Goal: Find specific page/section: Find specific page/section

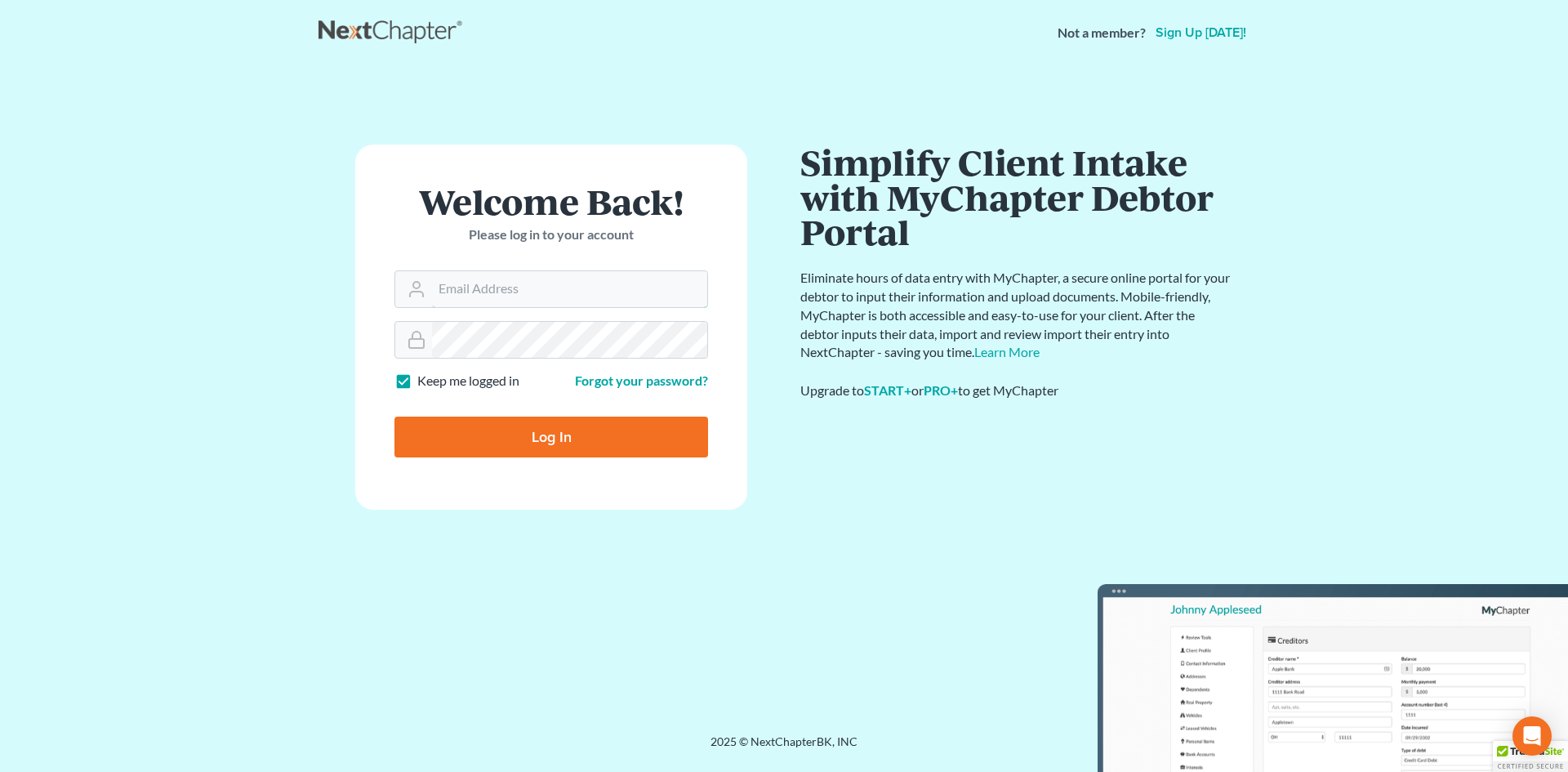
type input "[EMAIL_ADDRESS][DOMAIN_NAME]"
click at [551, 408] on div "Log In" at bounding box center [550, 430] width 313 height 54
click at [546, 428] on input "Log In" at bounding box center [550, 437] width 313 height 41
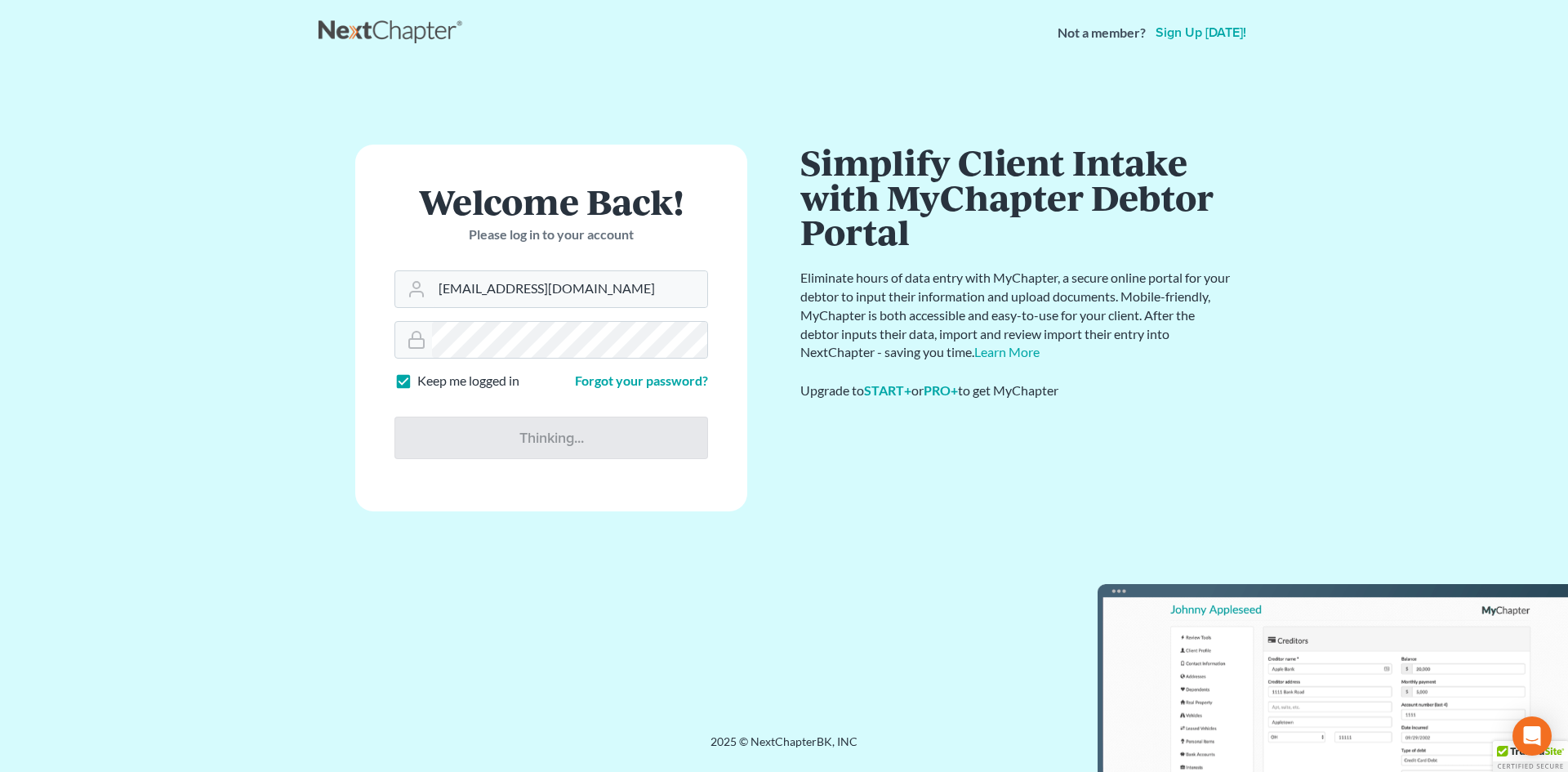
type input "Thinking..."
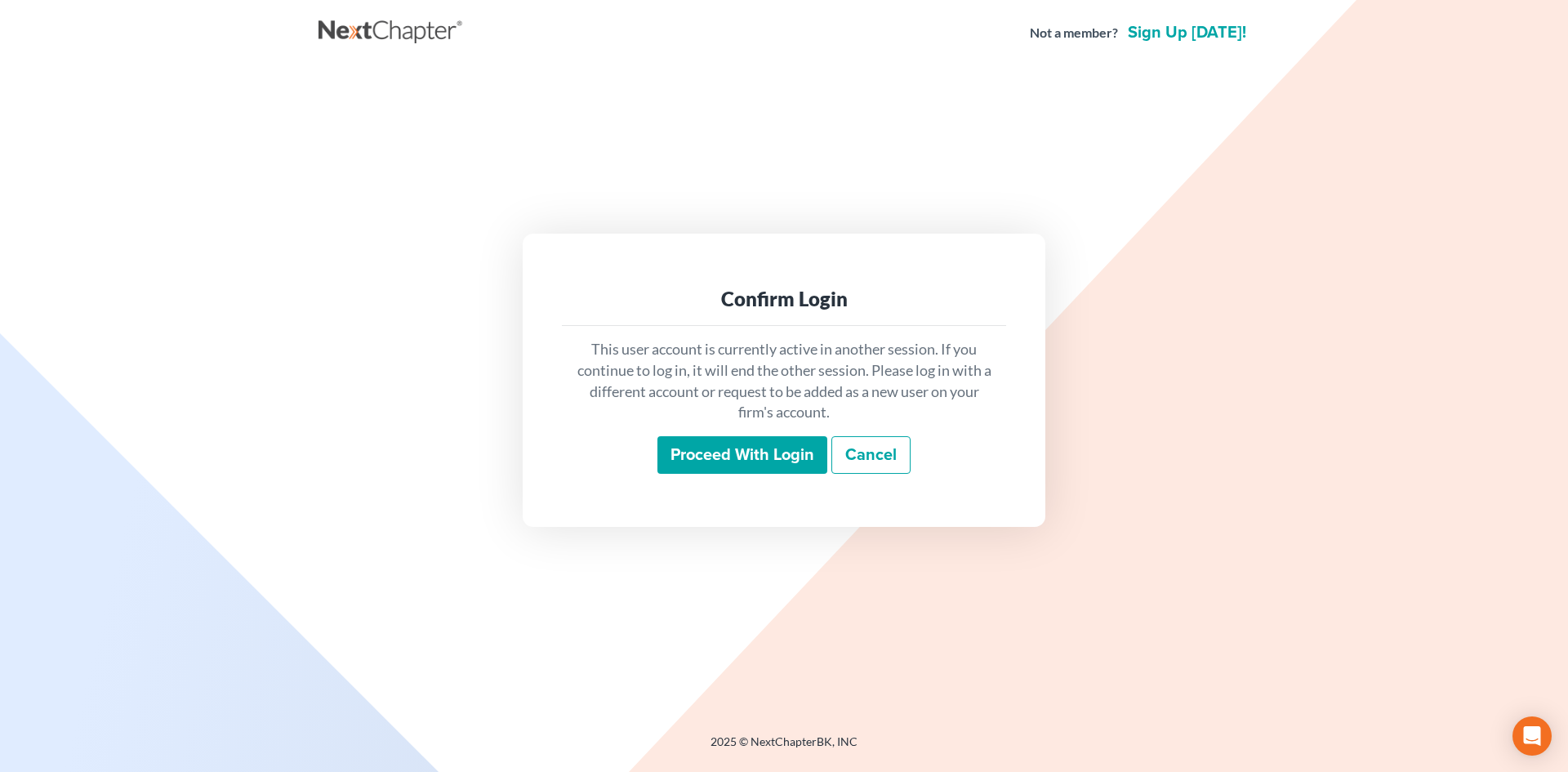
click at [733, 454] on input "Proceed with login" at bounding box center [742, 455] width 169 height 38
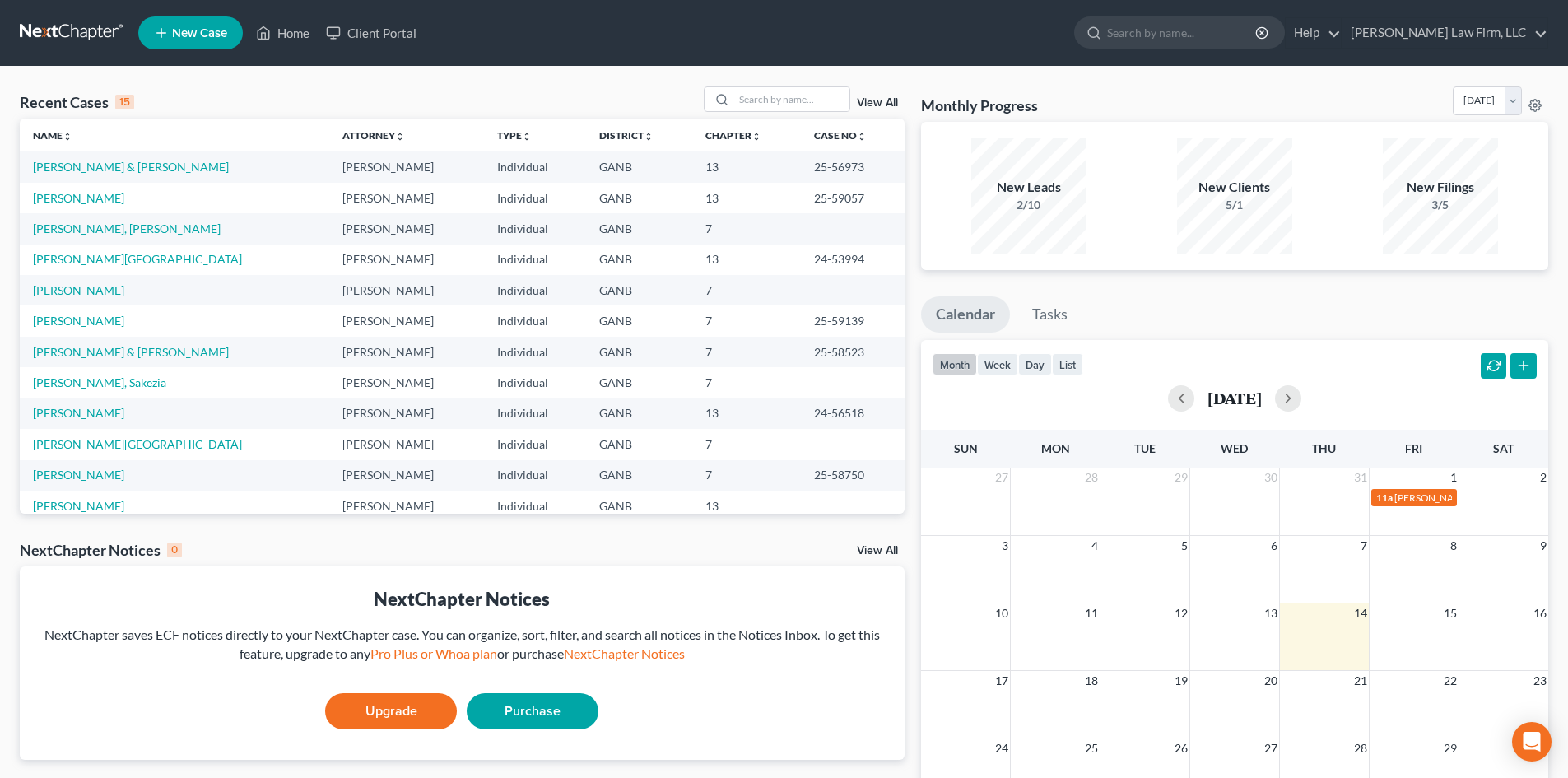
click at [61, 158] on td "[PERSON_NAME] & [PERSON_NAME]" at bounding box center [174, 167] width 309 height 31
click at [58, 165] on link "[PERSON_NAME] & [PERSON_NAME]" at bounding box center [131, 167] width 196 height 14
select select "6"
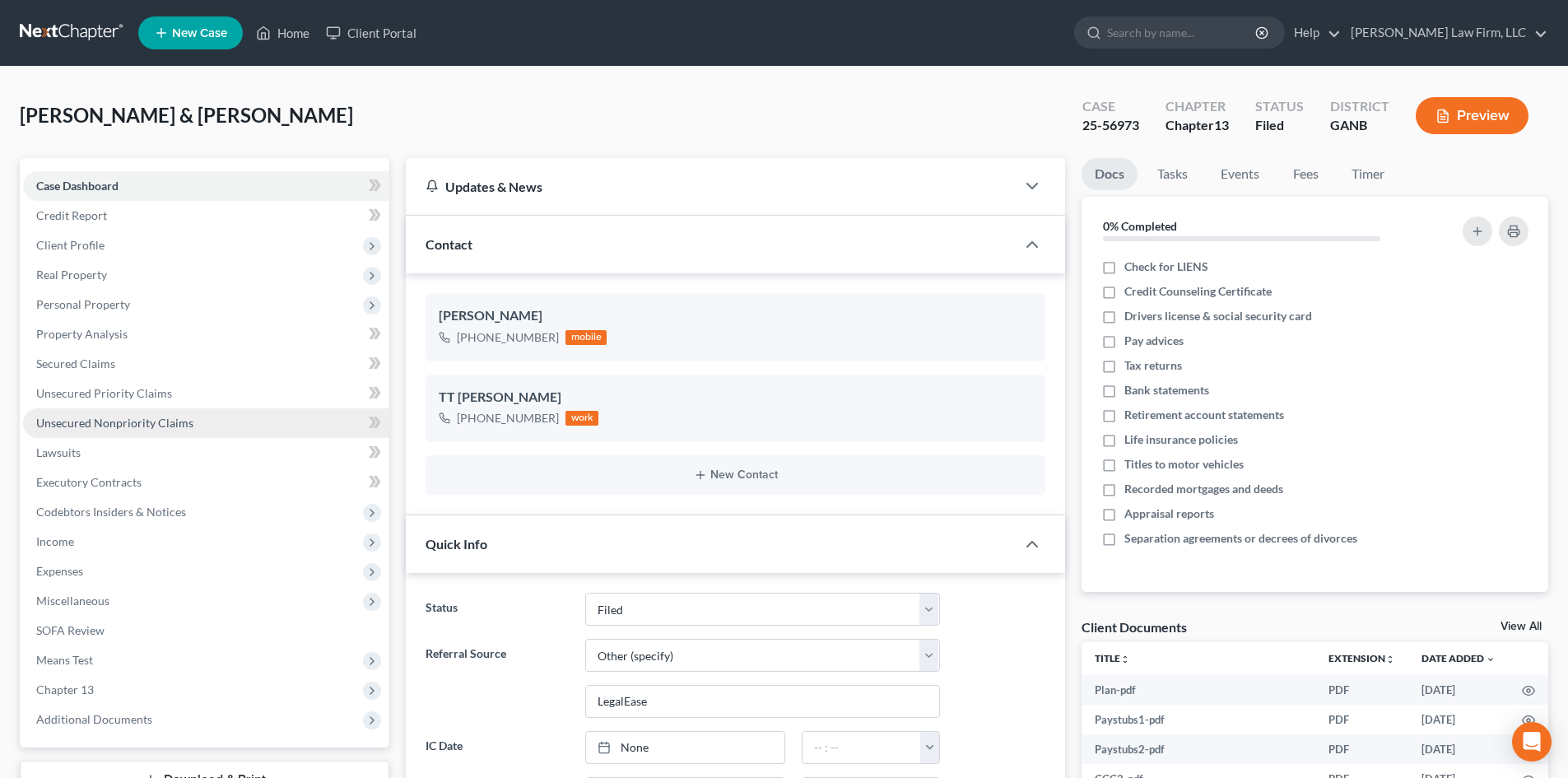
click at [54, 418] on span "Unsecured Nonpriority Claims" at bounding box center [115, 422] width 158 height 14
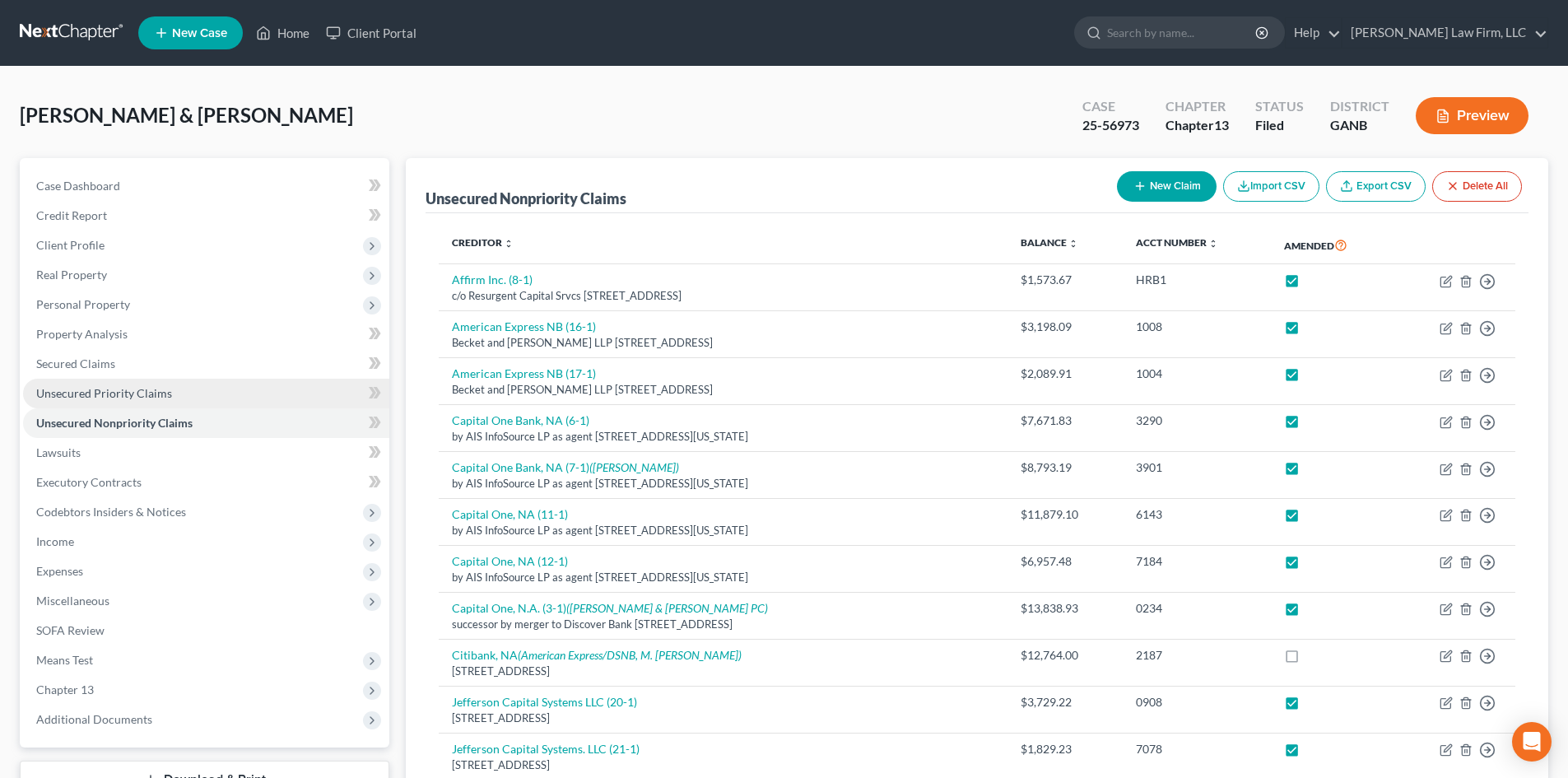
click at [141, 396] on span "Unsecured Priority Claims" at bounding box center [104, 393] width 136 height 14
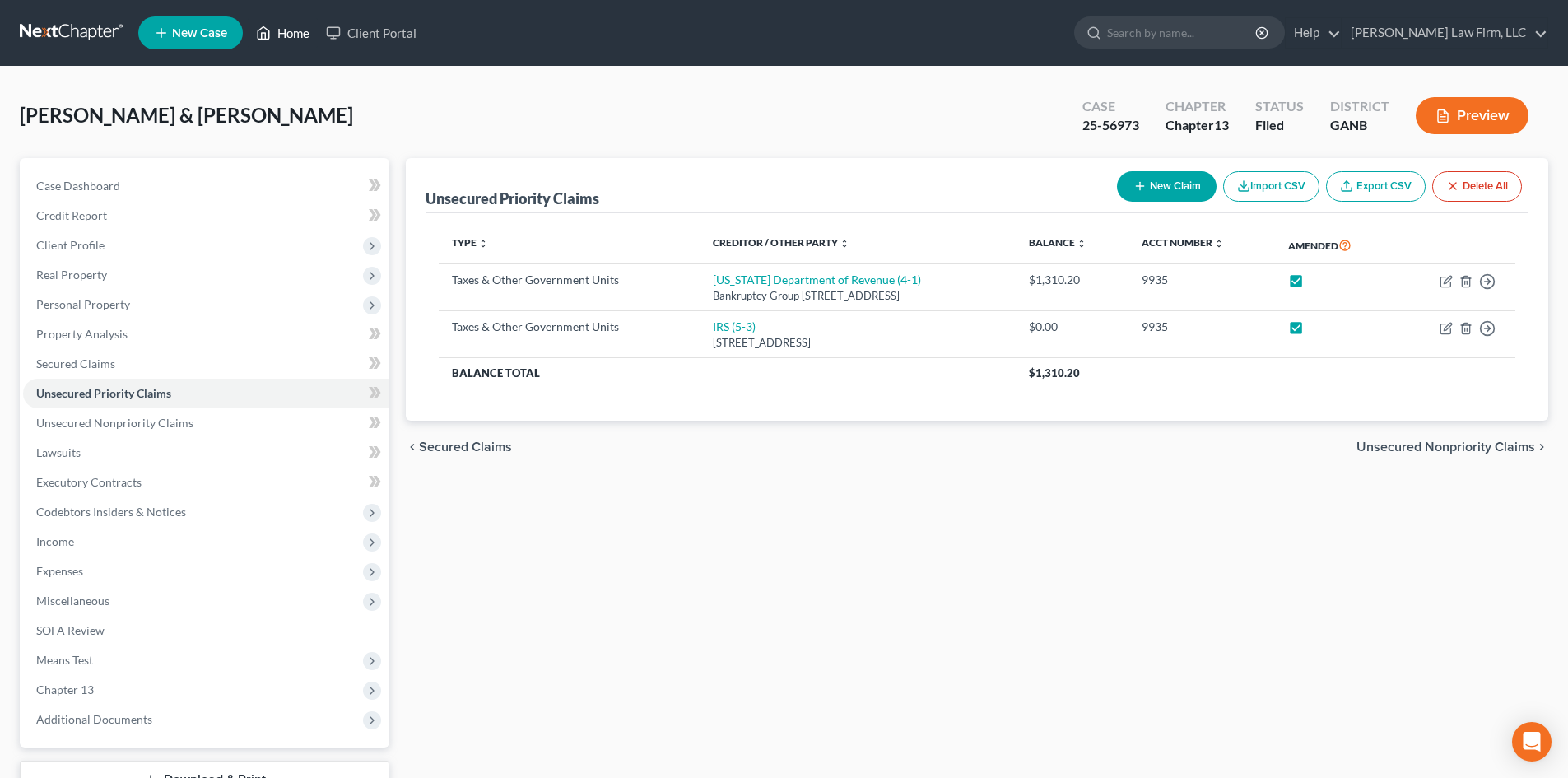
click at [279, 29] on link "Home" at bounding box center [283, 33] width 70 height 30
